Goal: Task Accomplishment & Management: Use online tool/utility

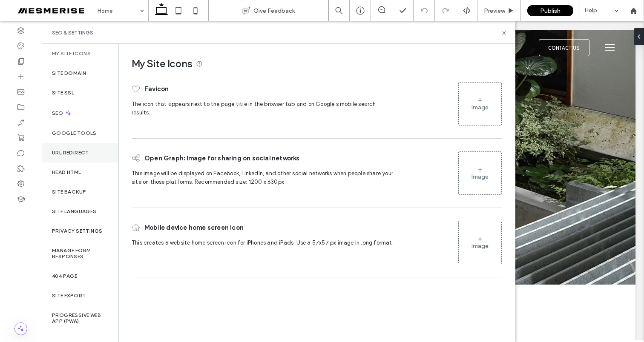
click at [80, 153] on label "URL Redirect" at bounding box center [70, 153] width 37 height 6
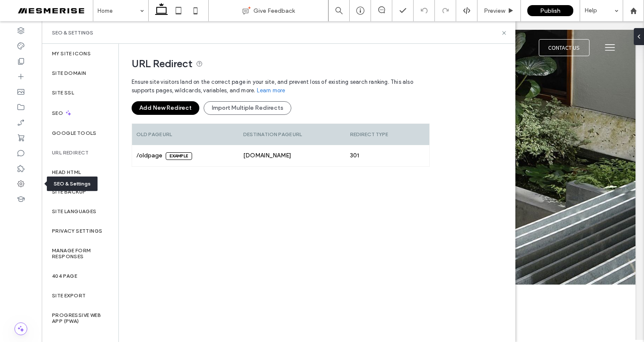
click at [20, 183] on use at bounding box center [20, 183] width 7 height 7
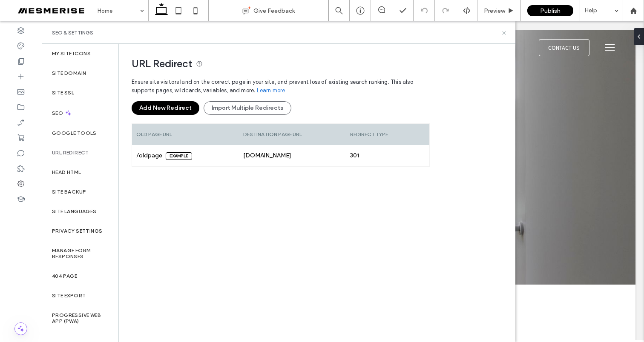
click at [504, 33] on use at bounding box center [503, 32] width 3 height 3
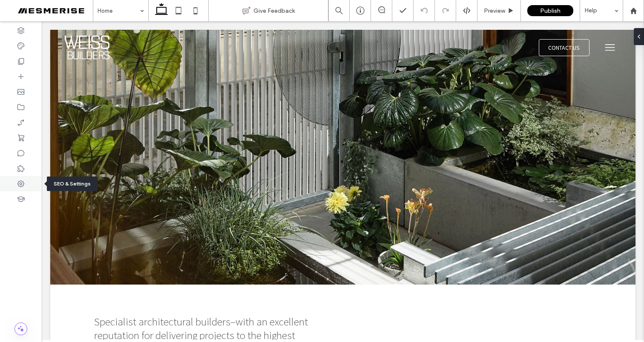
click at [19, 185] on icon at bounding box center [21, 184] width 9 height 9
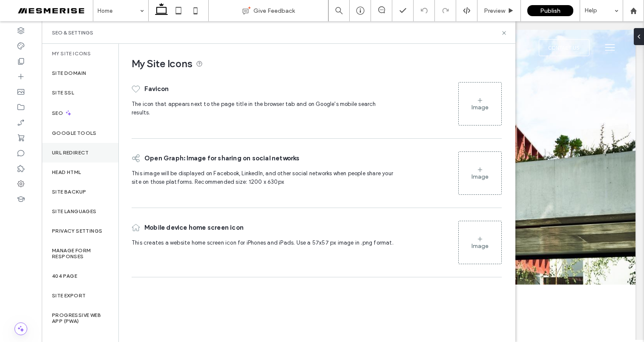
click at [76, 153] on label "URL Redirect" at bounding box center [70, 153] width 37 height 6
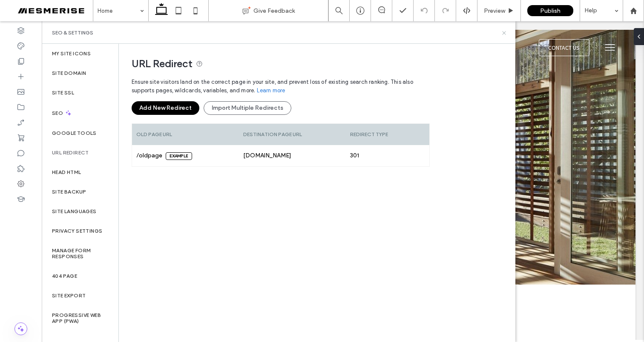
click at [504, 33] on use at bounding box center [503, 32] width 3 height 3
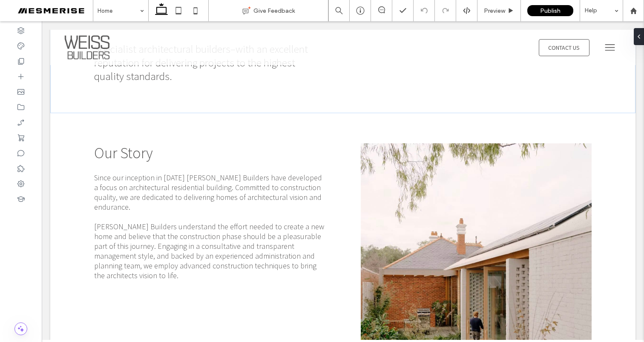
scroll to position [274, 0]
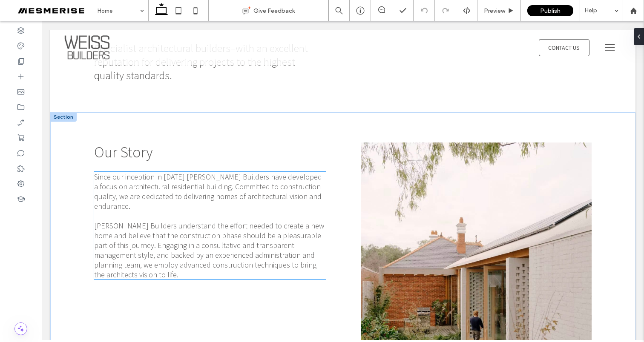
click at [203, 181] on span "Since our inception in [DATE] [PERSON_NAME] Builders have developed a focus on …" at bounding box center [208, 191] width 228 height 39
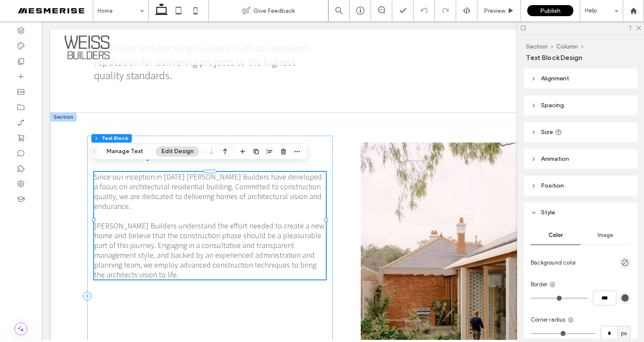
click at [193, 180] on span "Since our inception in [DATE] [PERSON_NAME] Builders have developed a focus on …" at bounding box center [208, 191] width 228 height 39
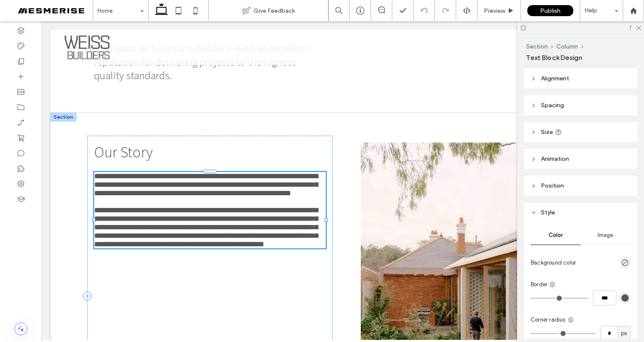
type input "**********"
type input "**"
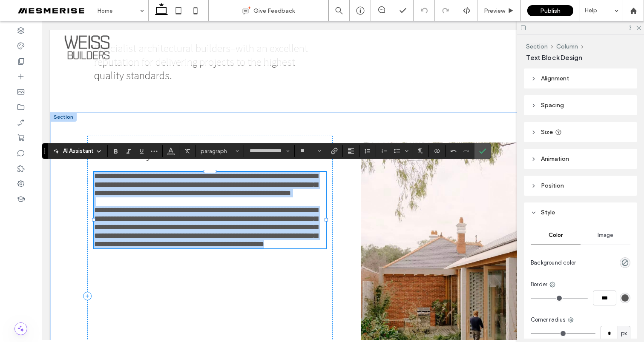
click at [188, 175] on span "**********" at bounding box center [205, 184] width 223 height 25
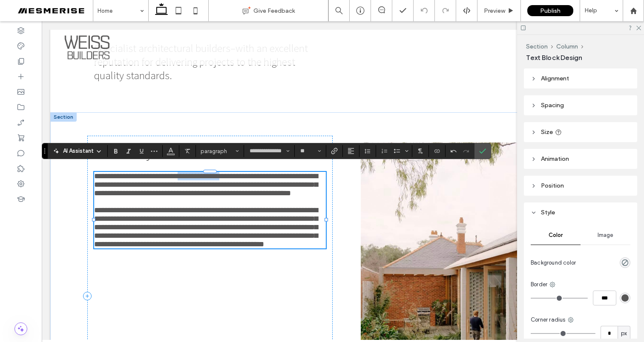
drag, startPoint x: 177, startPoint y: 169, endPoint x: 219, endPoint y: 170, distance: 42.2
click at [219, 172] on span "**********" at bounding box center [205, 184] width 223 height 25
drag, startPoint x: 220, startPoint y: 171, endPoint x: 183, endPoint y: 172, distance: 36.6
click at [183, 172] on span "**********" at bounding box center [205, 184] width 223 height 25
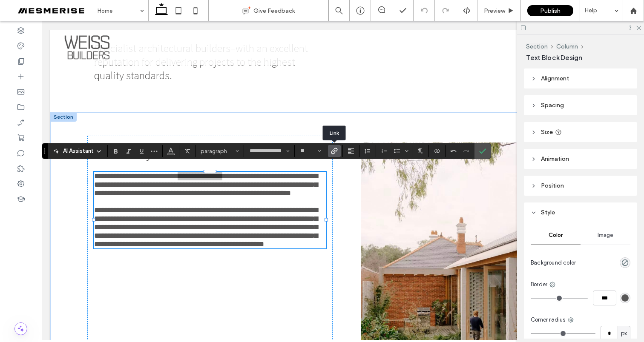
click at [331, 153] on use "Link" at bounding box center [334, 151] width 6 height 6
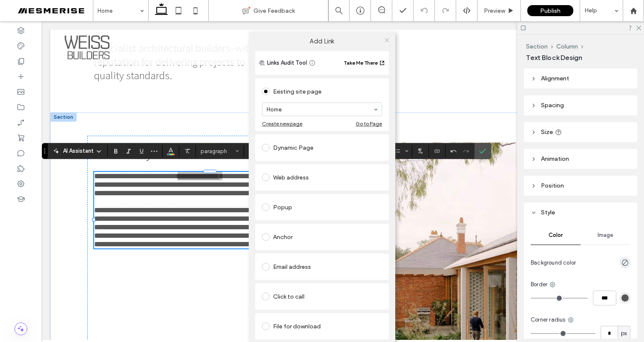
click at [387, 38] on icon at bounding box center [386, 40] width 6 height 6
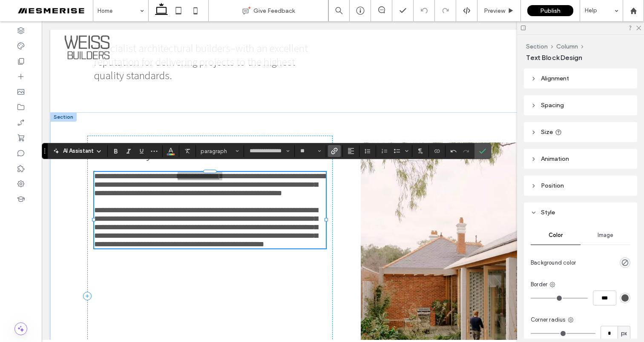
click at [334, 152] on icon "Link" at bounding box center [334, 151] width 7 height 7
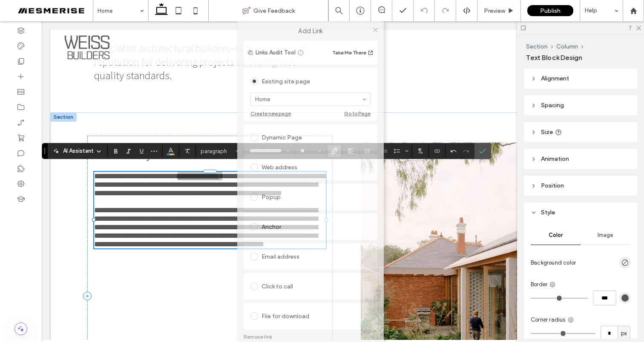
drag, startPoint x: 274, startPoint y: 33, endPoint x: 265, endPoint y: -17, distance: 50.9
click at [265, 0] on html ".wqwq-1{fill:#231f20;} .cls-1q, .cls-2q { fill-rule: evenodd; } .cls-2q { fill:…" at bounding box center [322, 171] width 644 height 342
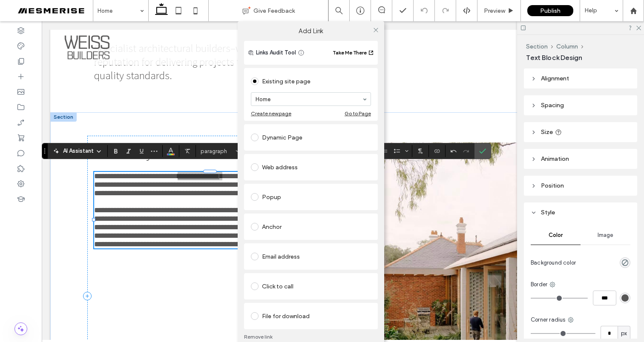
click at [266, 337] on link "Remove link" at bounding box center [311, 337] width 134 height 7
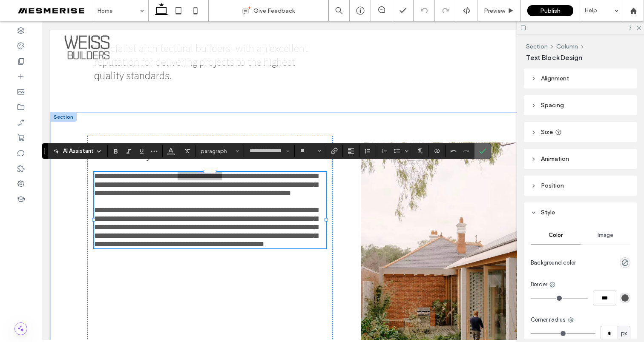
click at [483, 154] on icon "Confirm" at bounding box center [482, 151] width 7 height 7
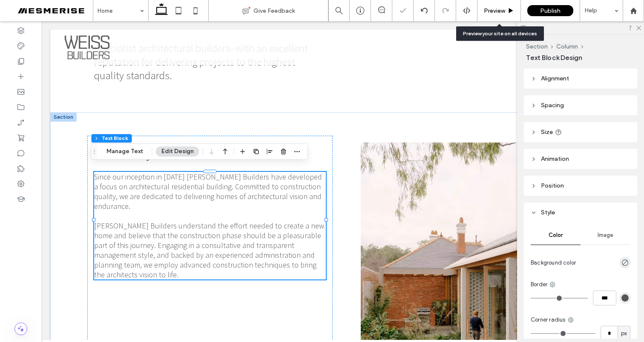
click at [489, 10] on span "Preview" at bounding box center [494, 10] width 21 height 7
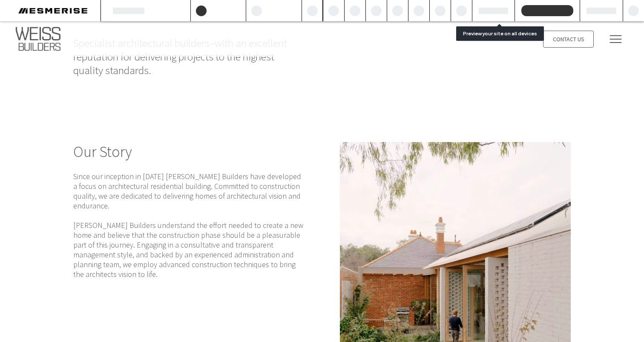
scroll to position [275, 0]
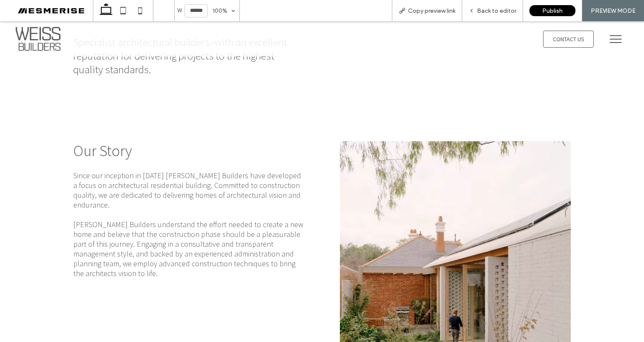
click at [192, 178] on span "Since our inception in [DATE] [PERSON_NAME] Builders have developed a focus on …" at bounding box center [187, 190] width 228 height 39
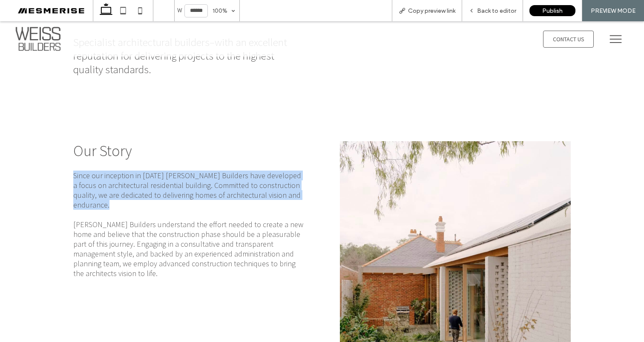
click at [192, 178] on span "Since our inception in [DATE] [PERSON_NAME] Builders have developed a focus on …" at bounding box center [187, 190] width 228 height 39
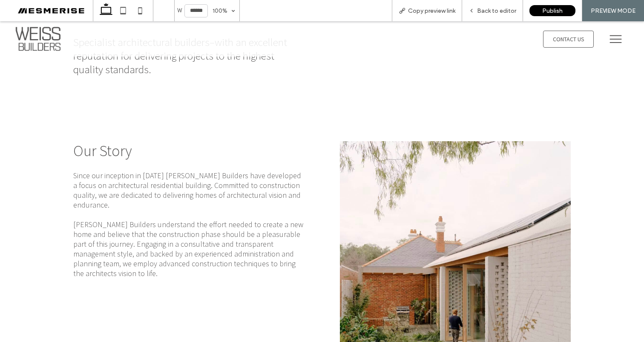
click at [197, 220] on span "[PERSON_NAME] Builders understand the effort needed to create a new home and be…" at bounding box center [188, 249] width 230 height 59
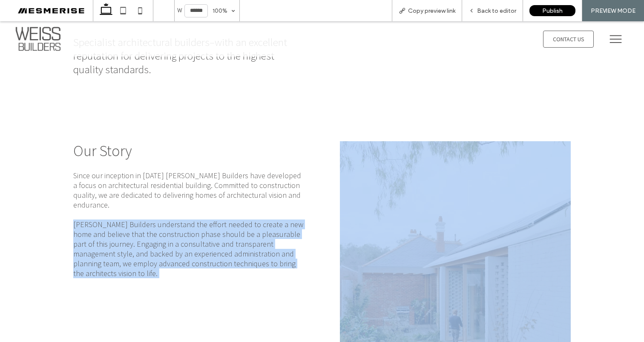
drag, startPoint x: 197, startPoint y: 219, endPoint x: 201, endPoint y: 207, distance: 12.5
click at [197, 220] on span "[PERSON_NAME] Builders understand the effort needed to create a new home and be…" at bounding box center [188, 249] width 230 height 59
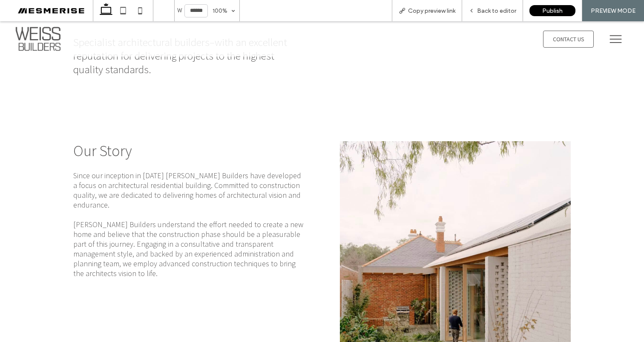
click at [206, 184] on span "Since our inception in [DATE] [PERSON_NAME] Builders have developed a focus on …" at bounding box center [187, 190] width 228 height 39
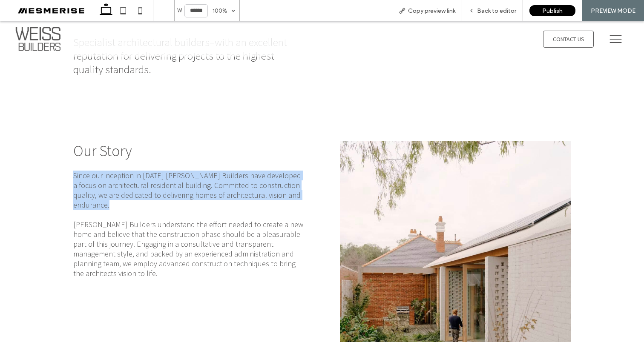
click at [206, 184] on span "Since our inception in [DATE] [PERSON_NAME] Builders have developed a focus on …" at bounding box center [187, 190] width 228 height 39
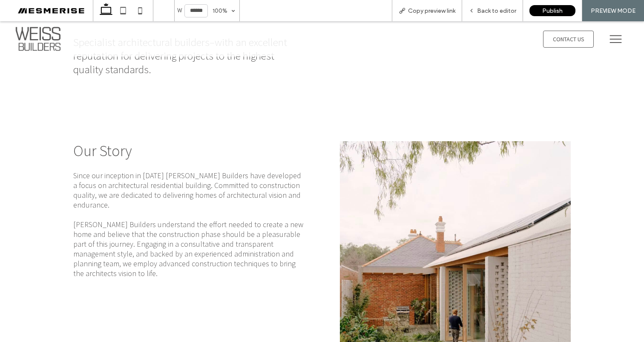
click at [198, 224] on span "[PERSON_NAME] Builders understand the effort needed to create a new home and be…" at bounding box center [188, 249] width 230 height 59
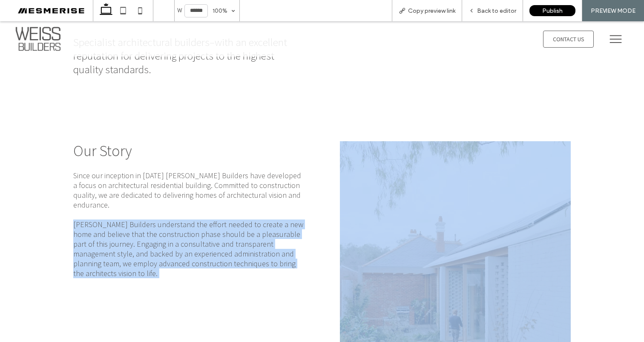
click at [198, 224] on span "[PERSON_NAME] Builders understand the effort needed to create a new home and be…" at bounding box center [188, 249] width 230 height 59
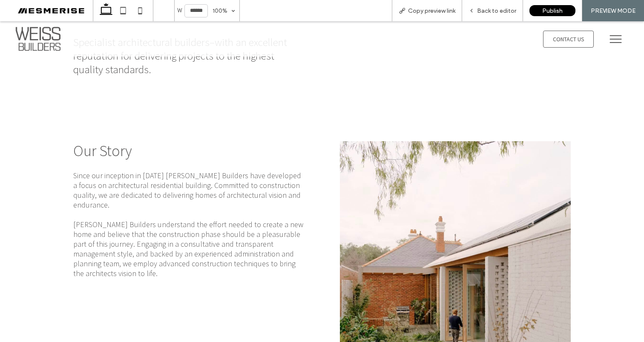
click at [203, 187] on span "Since our inception in [DATE] [PERSON_NAME] Builders have developed a focus on …" at bounding box center [187, 190] width 228 height 39
click at [203, 220] on span "[PERSON_NAME] Builders understand the effort needed to create a new home and be…" at bounding box center [188, 249] width 230 height 59
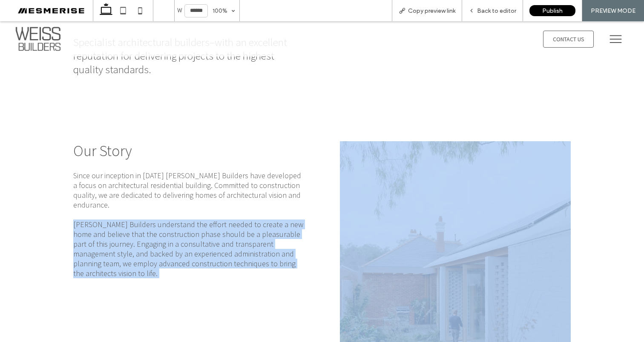
click at [203, 220] on span "[PERSON_NAME] Builders understand the effort needed to create a new home and be…" at bounding box center [188, 249] width 230 height 59
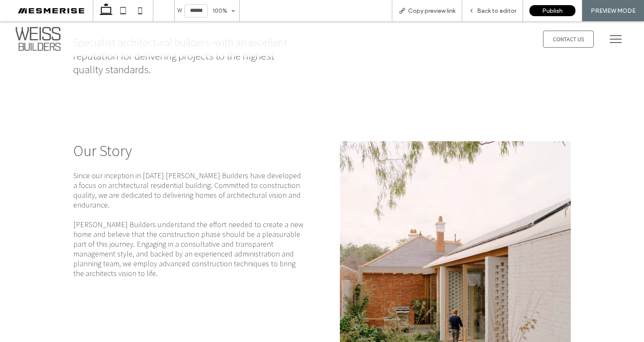
click at [225, 178] on span "Since our inception in [DATE] [PERSON_NAME] Builders have developed a focus on …" at bounding box center [187, 190] width 228 height 39
